Goal: Task Accomplishment & Management: Use online tool/utility

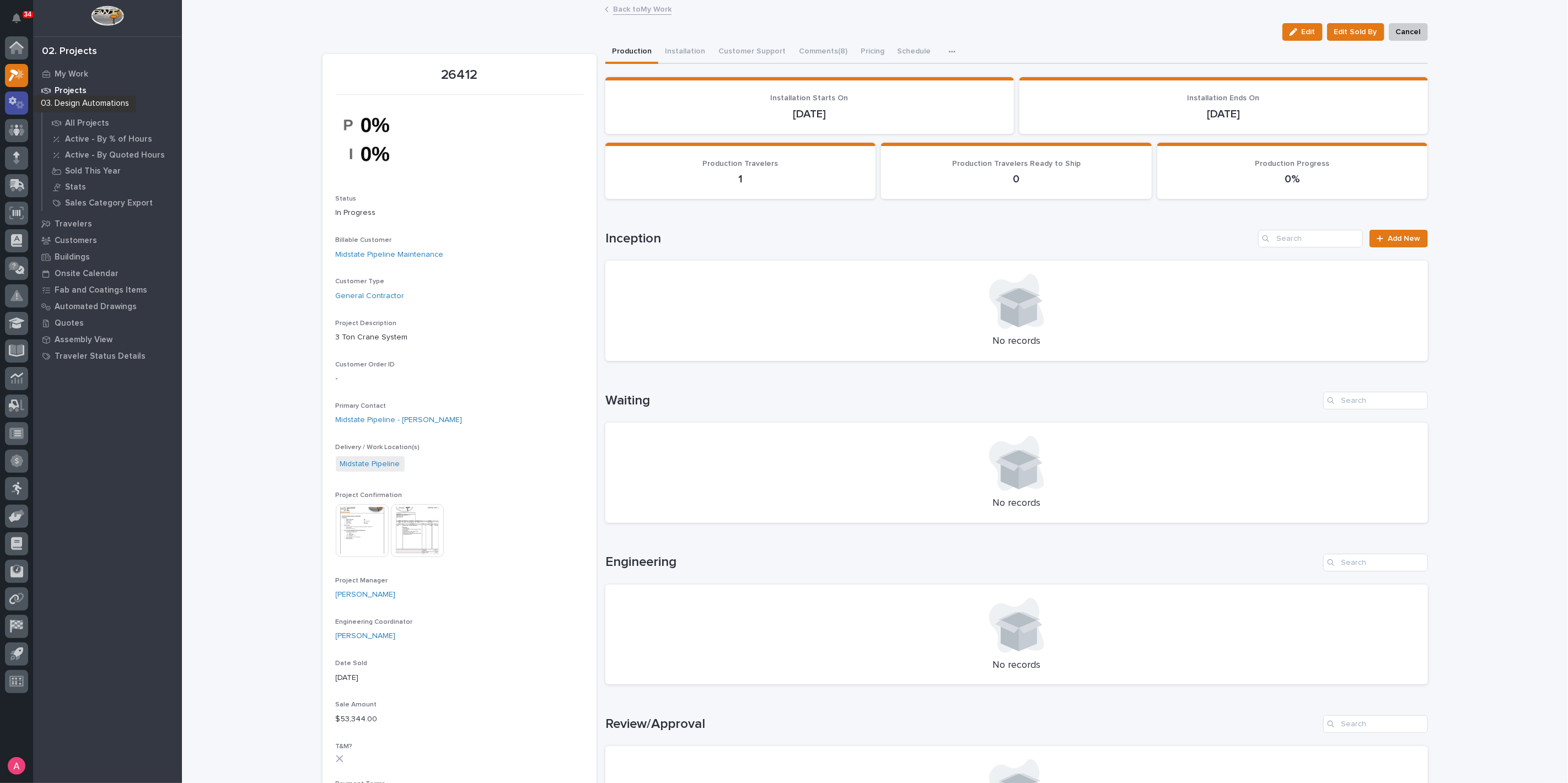
click at [18, 99] on icon at bounding box center [16, 103] width 16 height 13
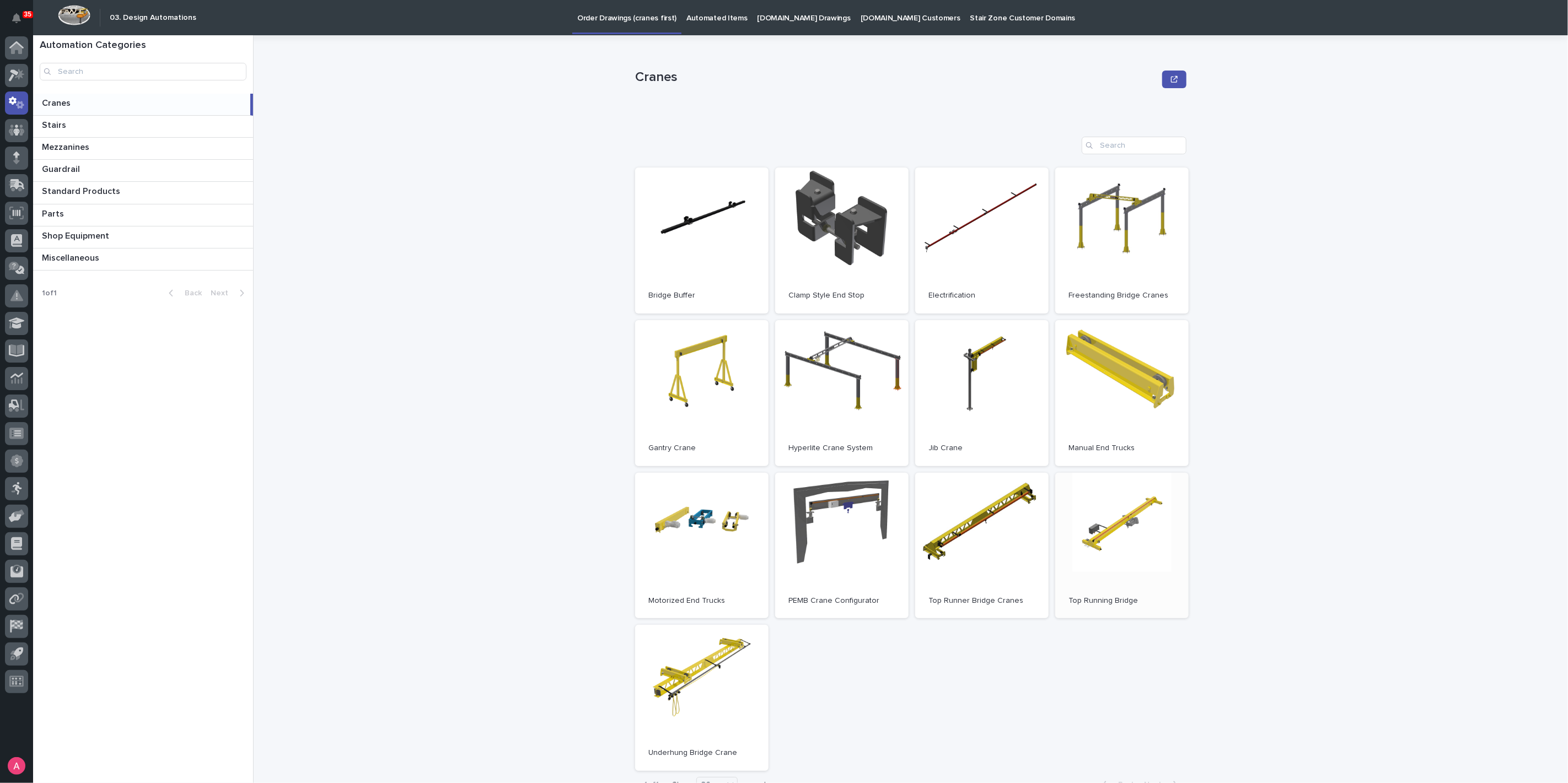
click at [1118, 518] on link "Open" at bounding box center [1122, 546] width 133 height 146
click at [975, 571] on link "Open" at bounding box center [982, 546] width 133 height 146
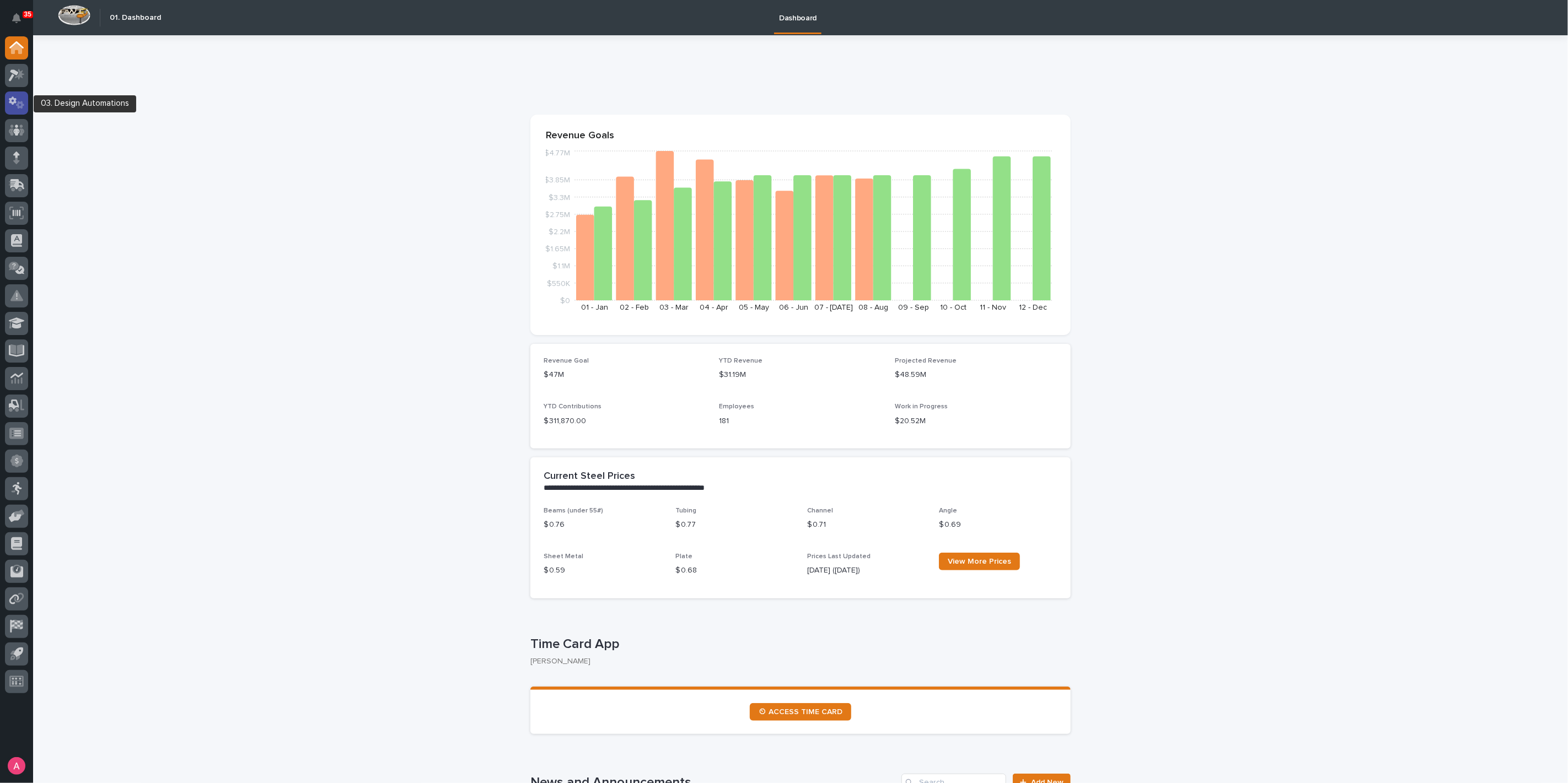
click at [17, 100] on icon at bounding box center [16, 103] width 16 height 13
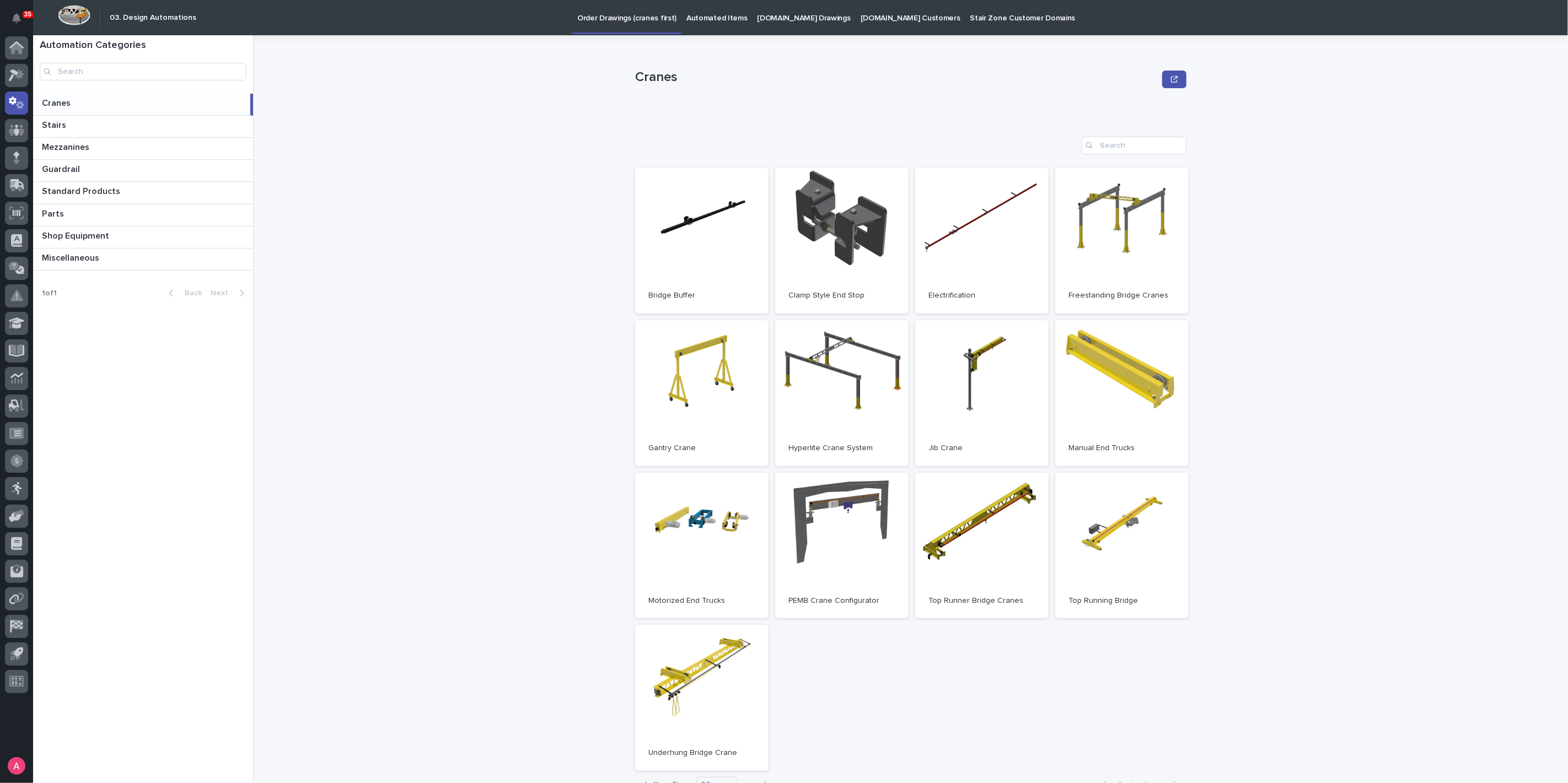
click at [702, 17] on p "Automated Items" at bounding box center [717, 12] width 61 height 23
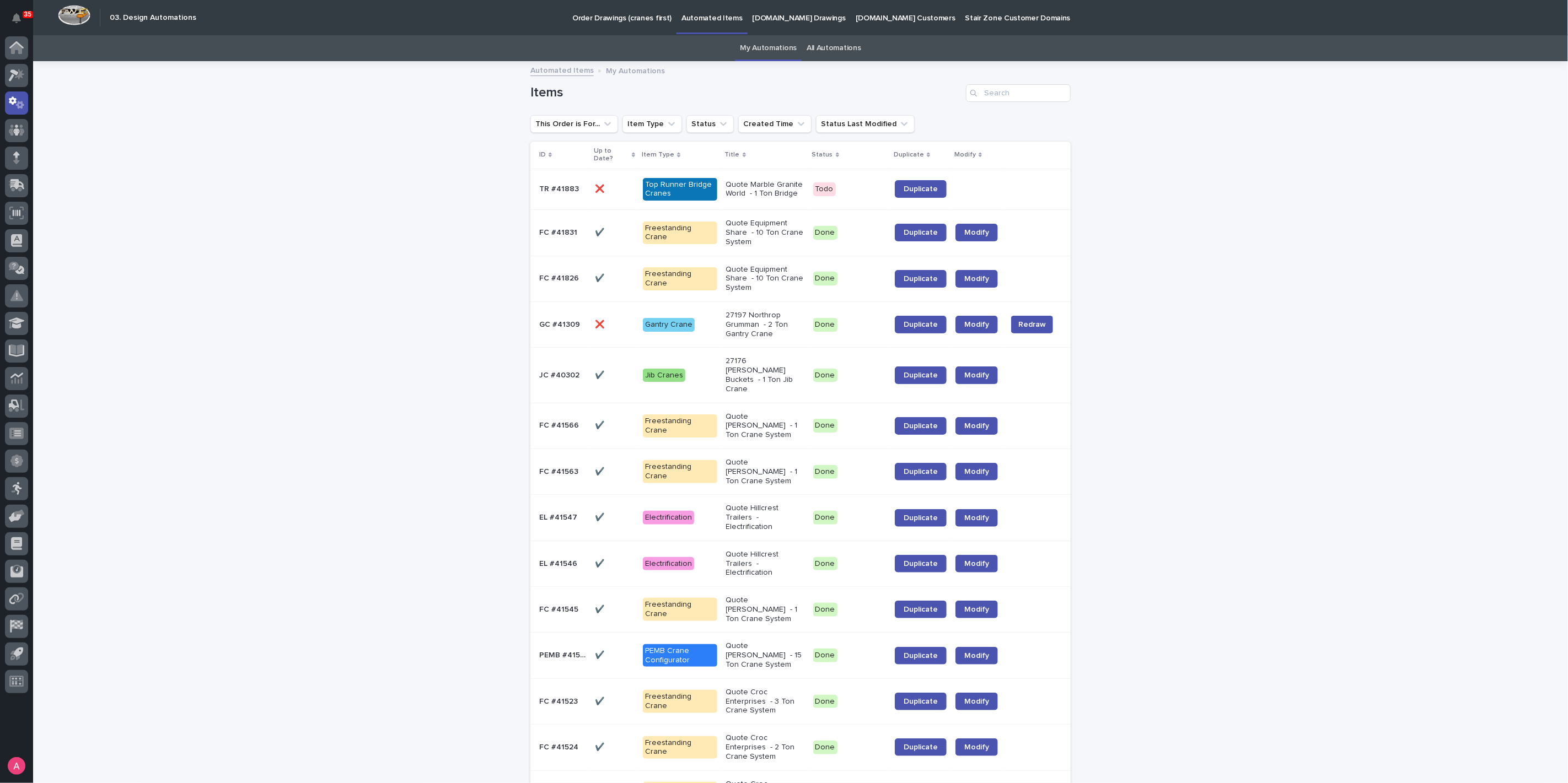
click at [761, 193] on p "Quote Marble Granite World - 1 Ton Bridge" at bounding box center [765, 189] width 79 height 19
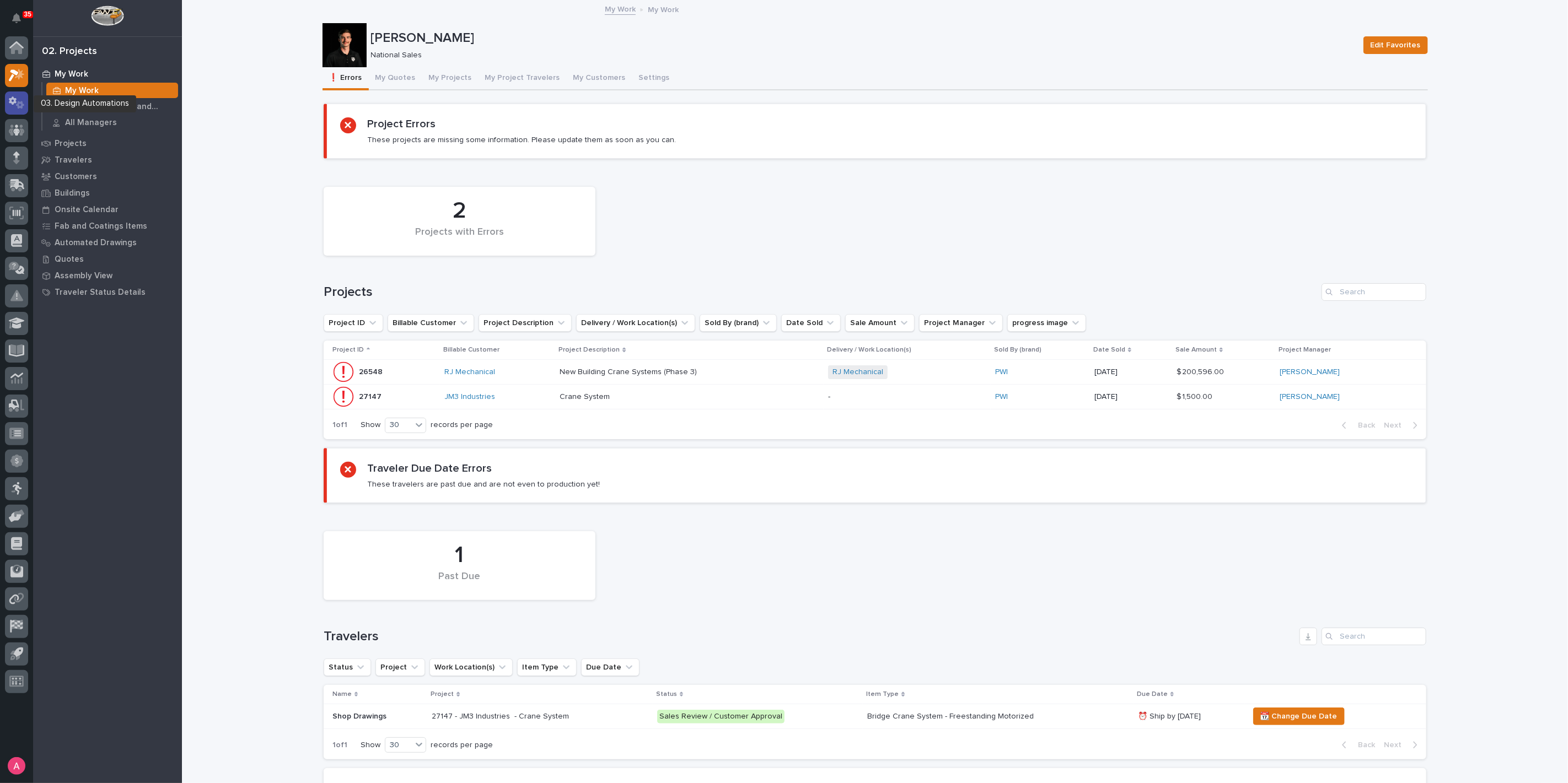
click at [19, 108] on icon at bounding box center [20, 105] width 9 height 8
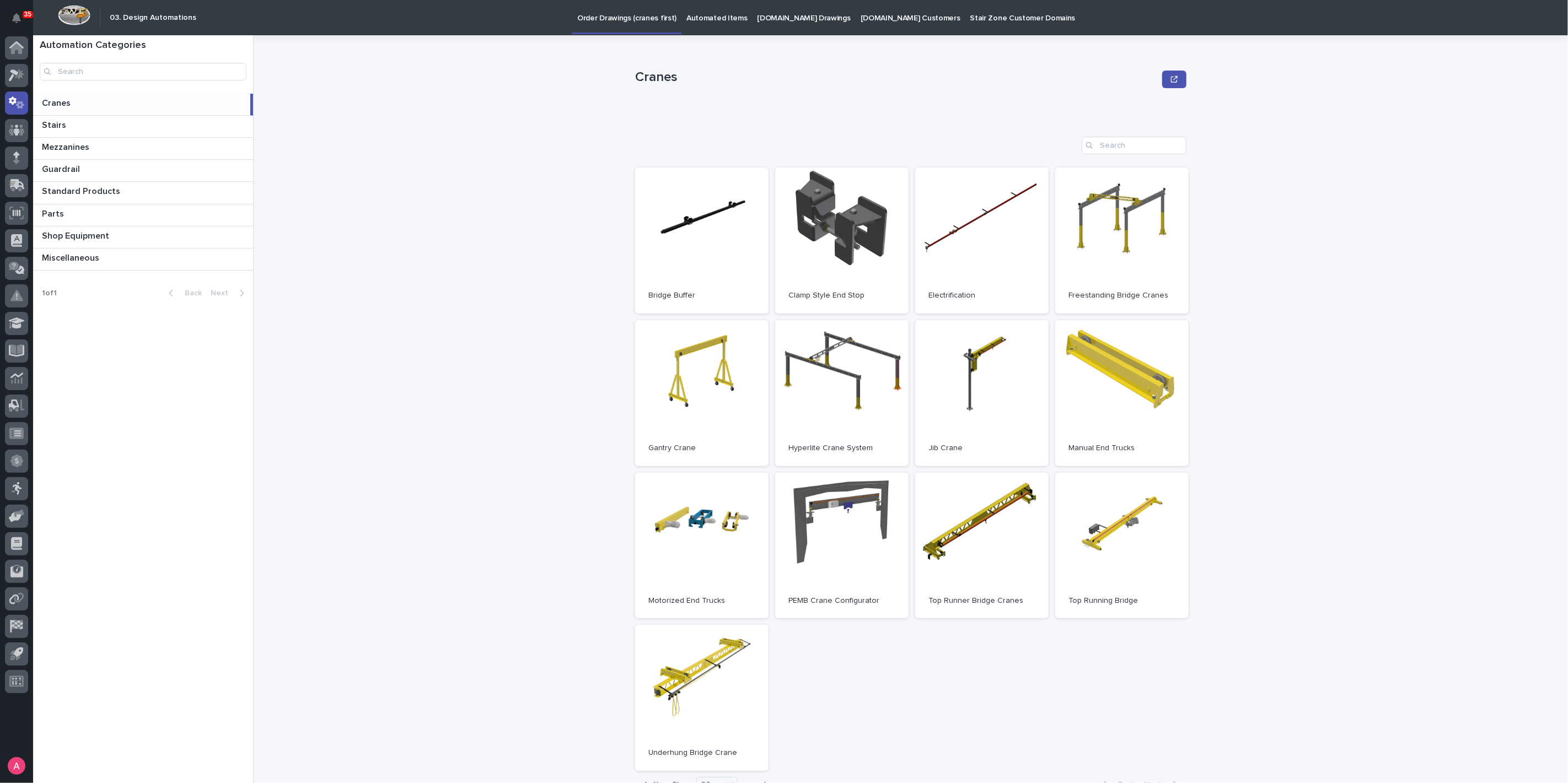
click at [711, 16] on p "Automated Items" at bounding box center [717, 12] width 61 height 23
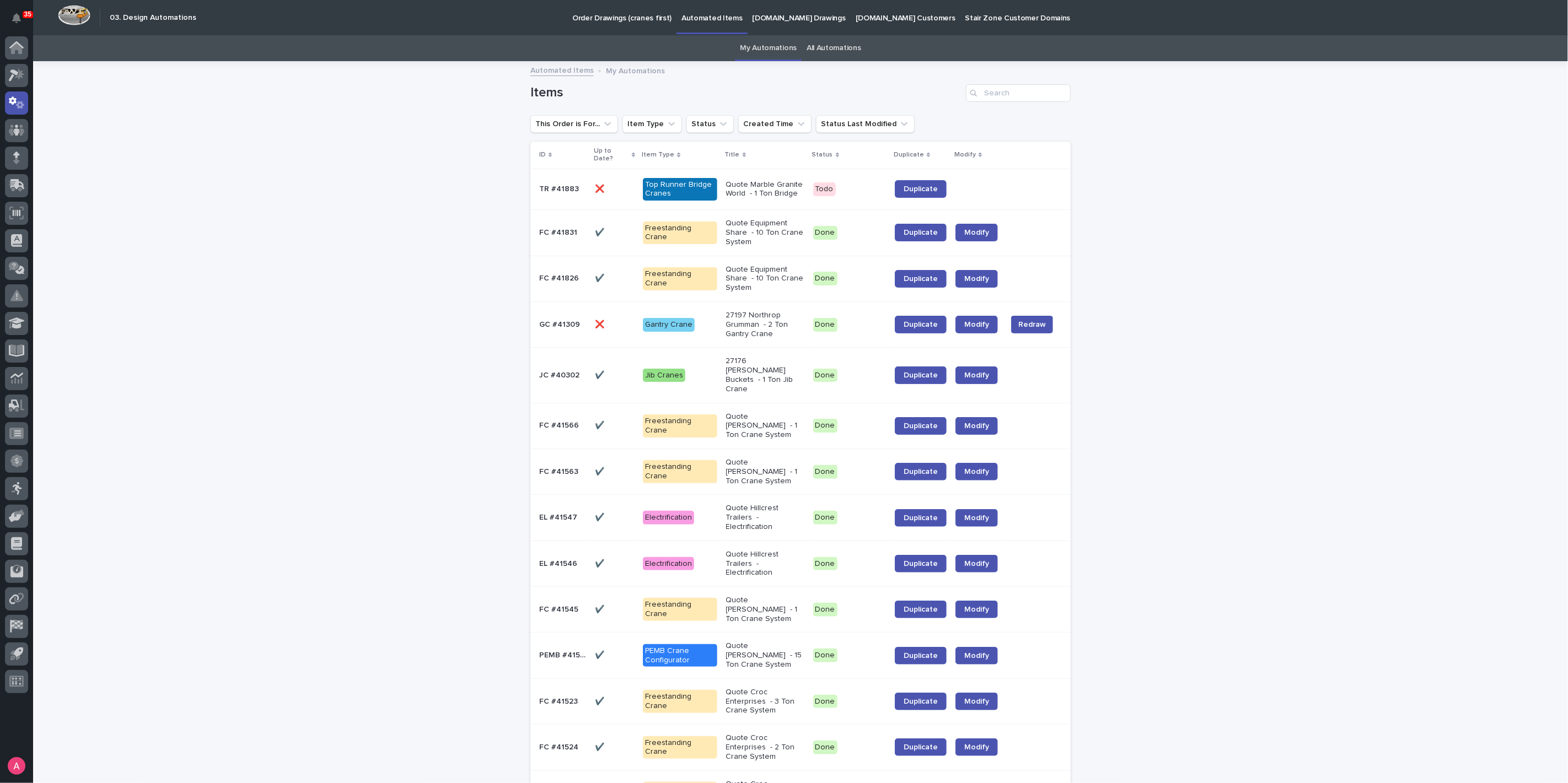
click at [764, 233] on p "Quote Equipment Share - 10 Ton Crane System" at bounding box center [765, 232] width 79 height 27
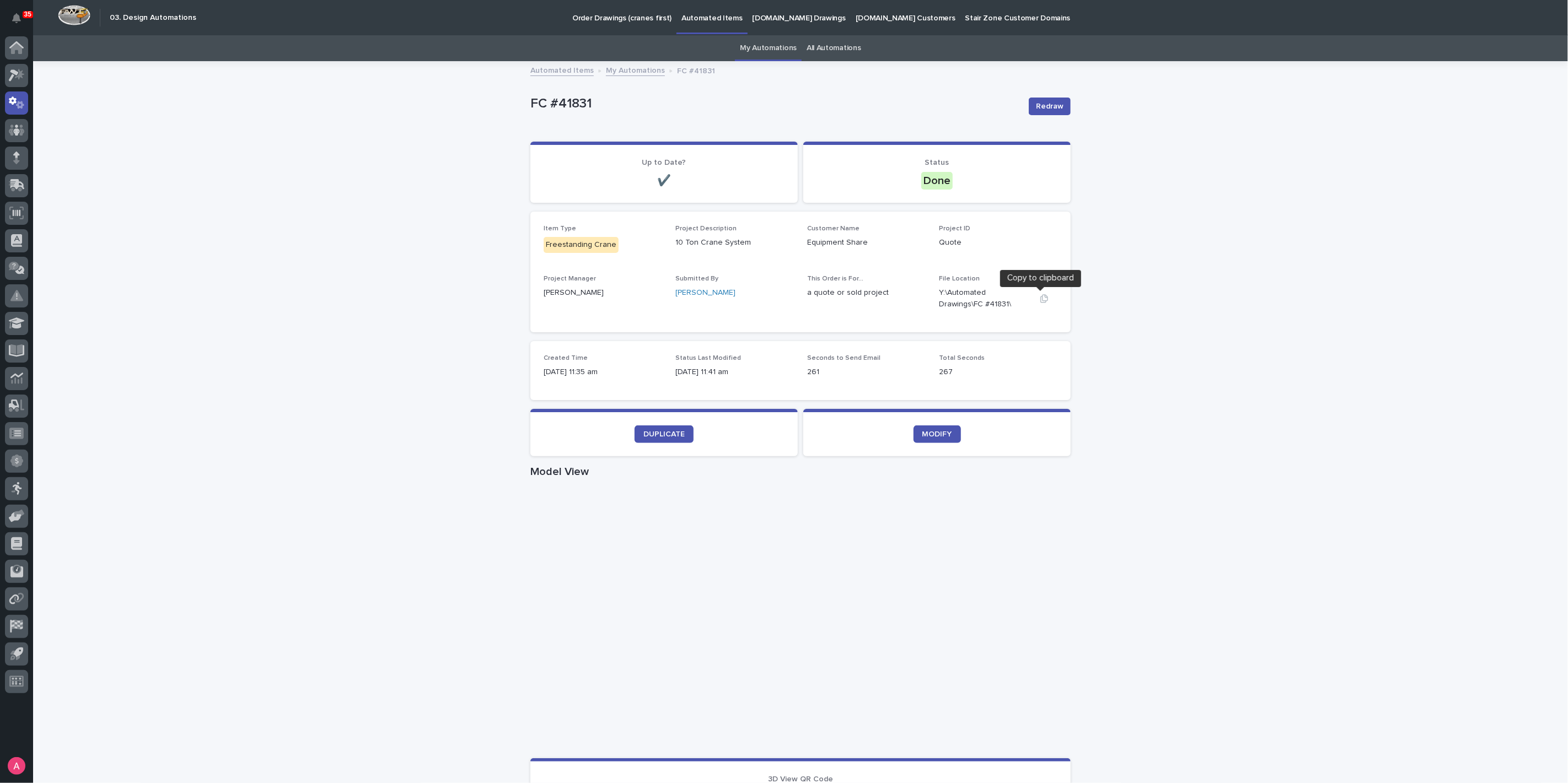
click at [1040, 298] on icon "button" at bounding box center [1044, 299] width 9 height 9
click at [351, 179] on div "Loading... Saving… Loading... Saving… FC #41831 Redraw FC #41831 Redraw Sorry, …" at bounding box center [800, 638] width 1535 height 1152
